Goal: Task Accomplishment & Management: Manage account settings

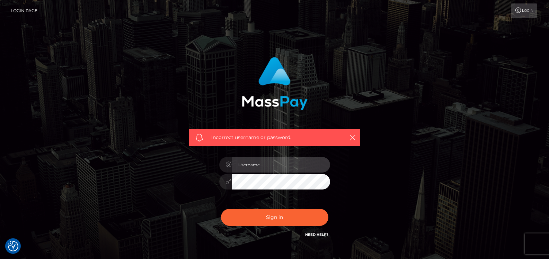
click at [269, 164] on input "text" at bounding box center [281, 165] width 98 height 16
type input "peerkaehler1@gmail.com"
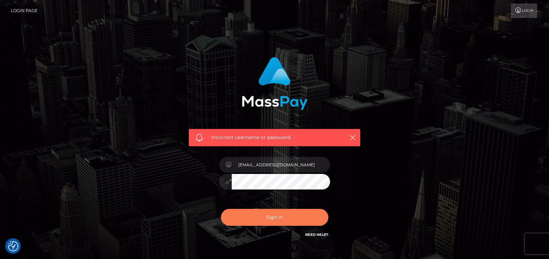
click at [272, 216] on button "Sign in" at bounding box center [274, 217] width 107 height 17
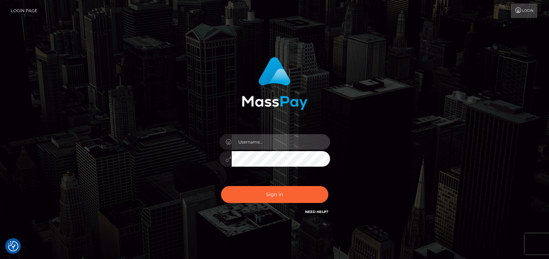
click at [284, 144] on input "text" at bounding box center [281, 142] width 98 height 16
type input "[EMAIL_ADDRESS][DOMAIN_NAME]"
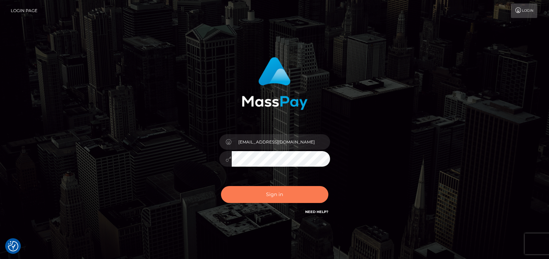
click at [279, 192] on button "Sign in" at bounding box center [274, 194] width 107 height 17
